Goal: Task Accomplishment & Management: Use online tool/utility

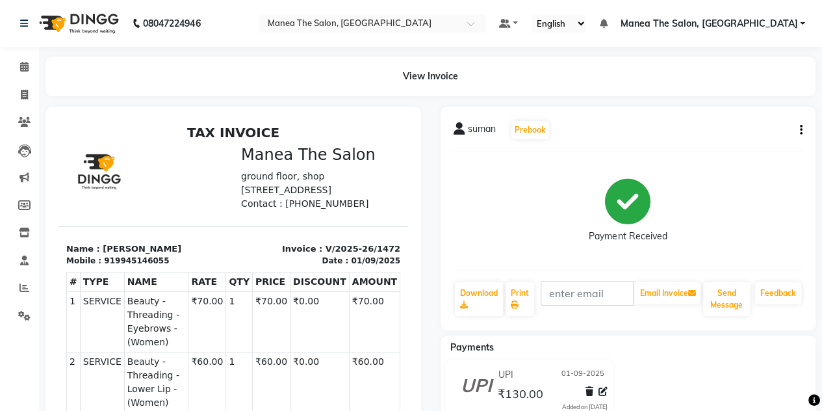
scroll to position [8, 0]
click at [26, 104] on link "Invoice" at bounding box center [19, 94] width 31 height 21
select select "service"
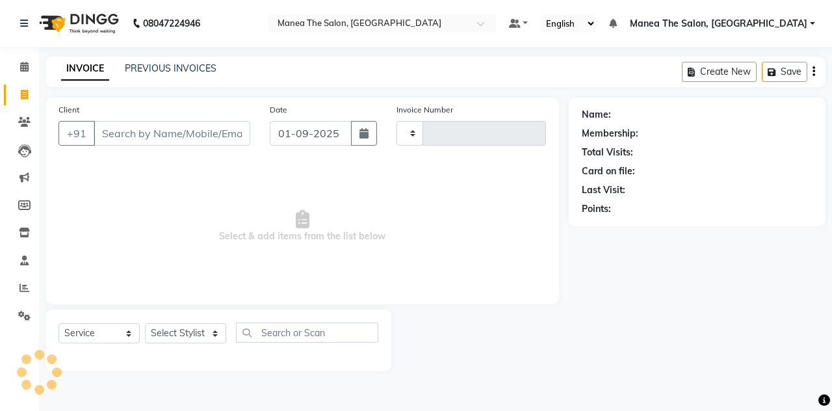
type input "1473"
select select "7688"
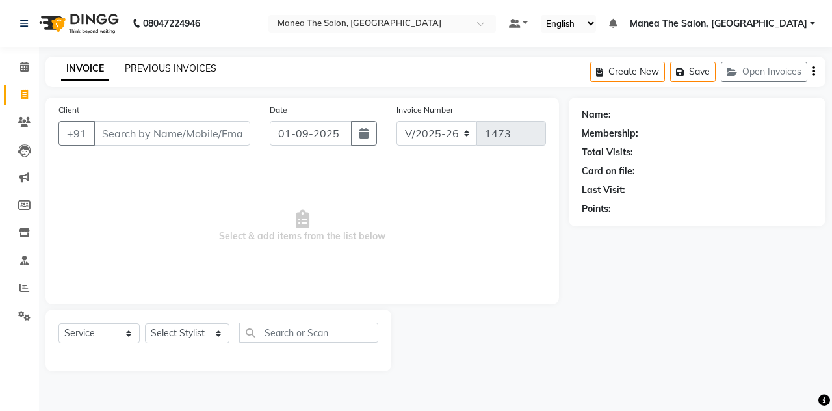
click at [162, 64] on link "PREVIOUS INVOICES" at bounding box center [171, 68] width 92 height 12
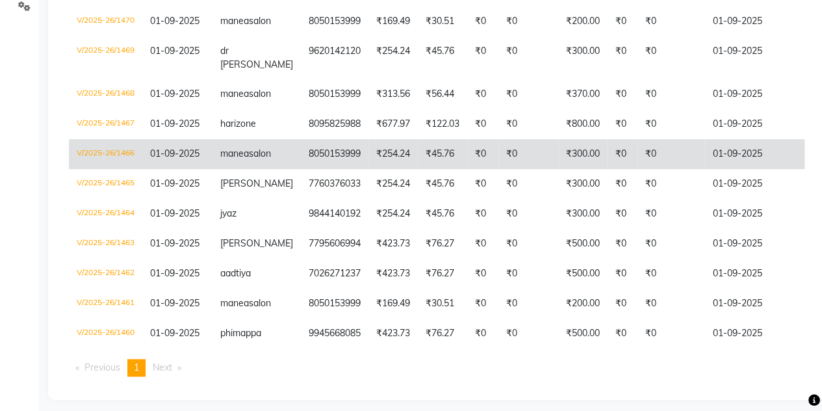
scroll to position [363, 0]
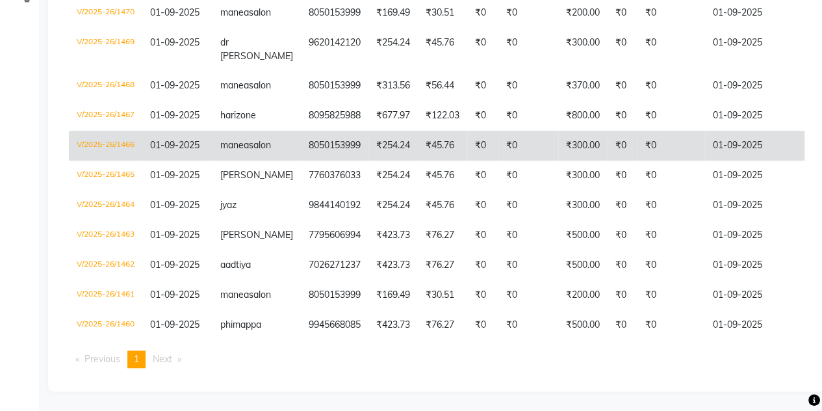
click at [212, 131] on td "01-09-2025" at bounding box center [177, 146] width 70 height 30
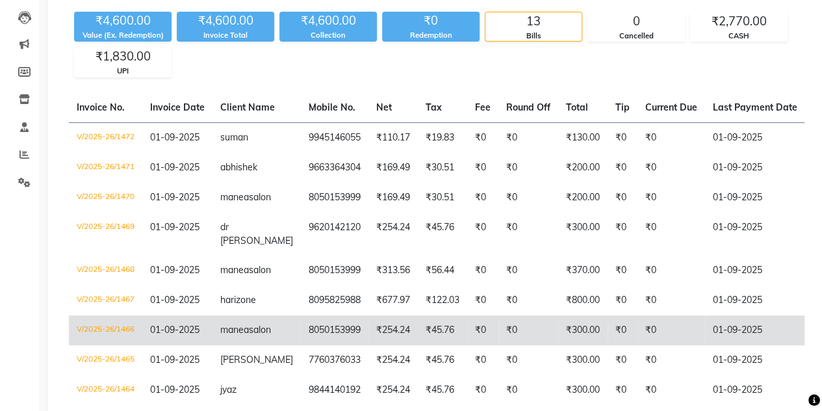
scroll to position [0, 0]
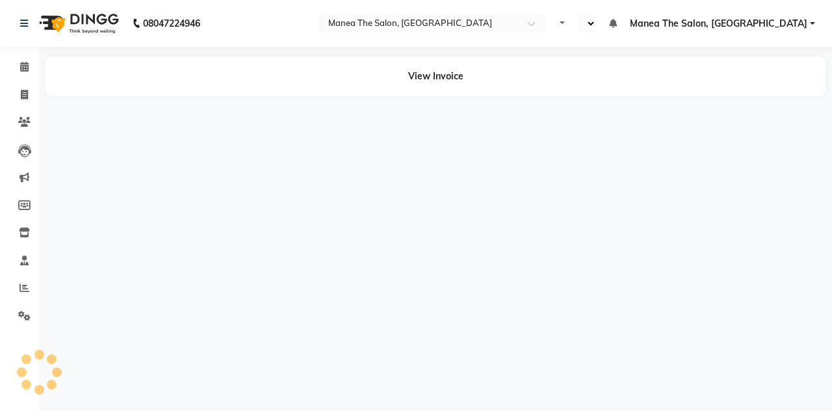
select select "en"
